Goal: Register for event/course

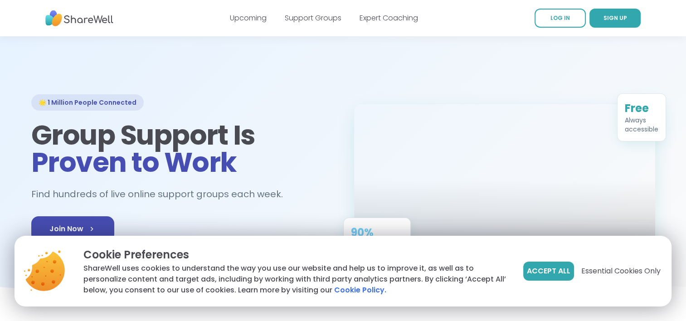
click at [553, 268] on span "Accept All" at bounding box center [549, 271] width 44 height 11
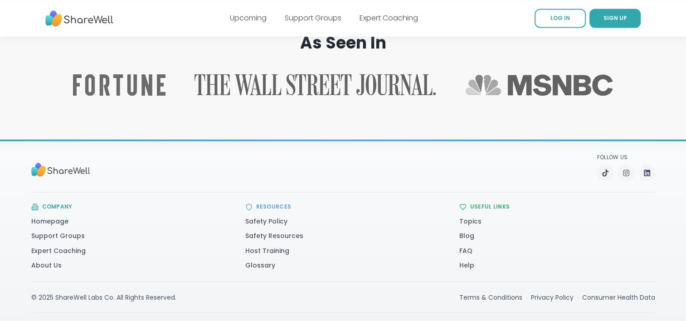
scroll to position [1484, 0]
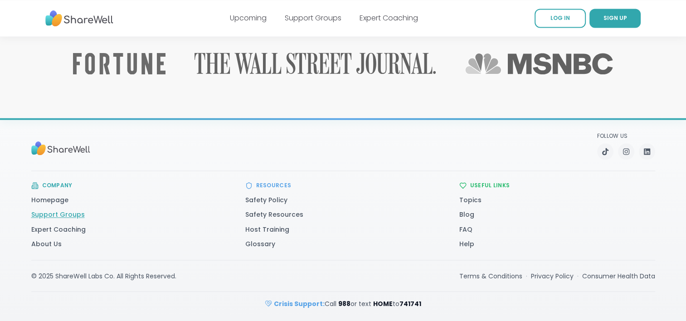
click at [52, 212] on link "Support Groups" at bounding box center [58, 214] width 54 height 9
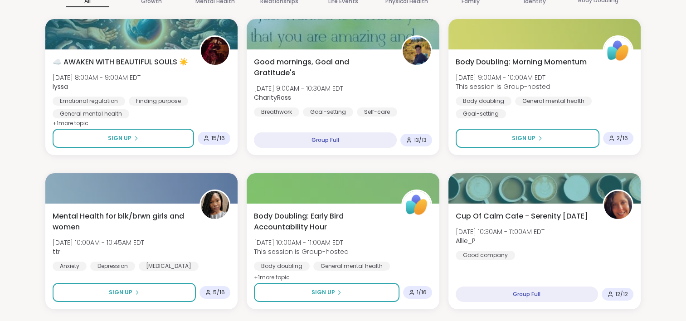
scroll to position [109, 0]
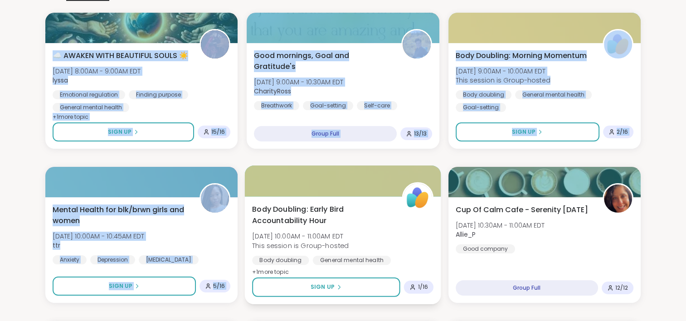
drag, startPoint x: 32, startPoint y: 12, endPoint x: 288, endPoint y: 187, distance: 309.9
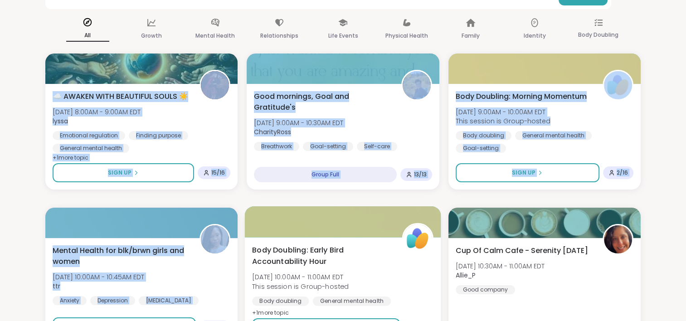
scroll to position [65, 0]
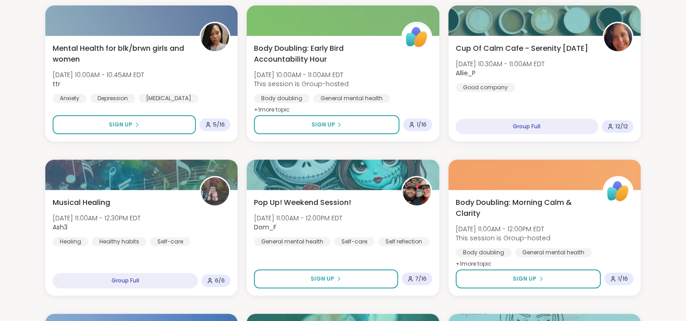
scroll to position [252, 0]
